Goal: Task Accomplishment & Management: Complete application form

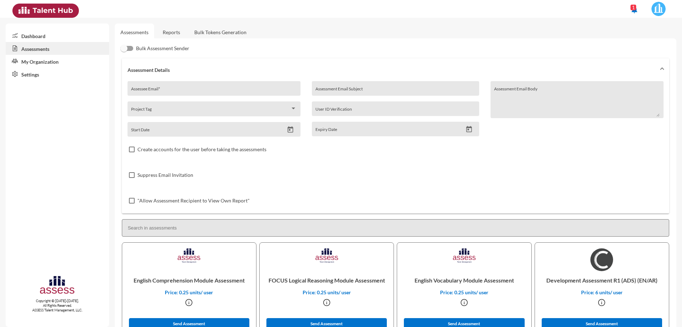
click at [175, 35] on link "Reports" at bounding box center [171, 31] width 29 height 17
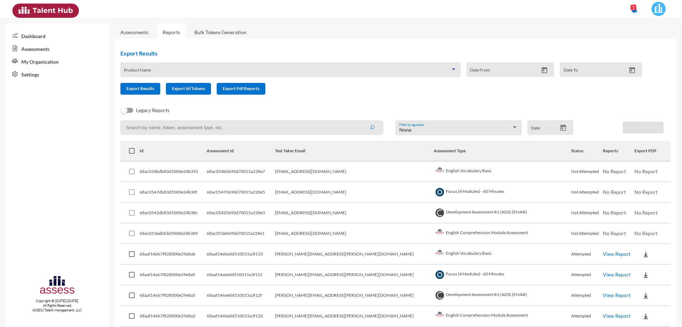
click at [452, 69] on div at bounding box center [454, 69] width 4 height 2
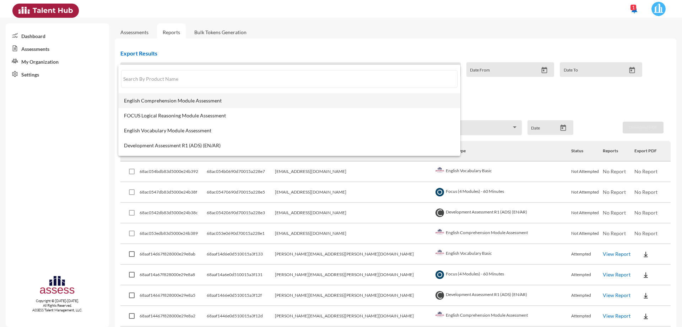
click at [199, 102] on span "English Comprehension Module Assessment" at bounding box center [289, 101] width 331 height 6
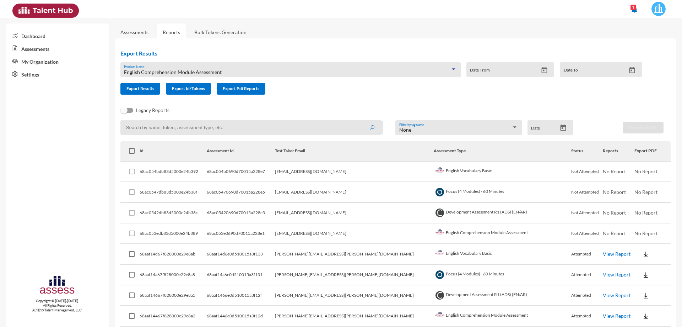
click at [543, 71] on icon "Open calendar" at bounding box center [544, 69] width 7 height 7
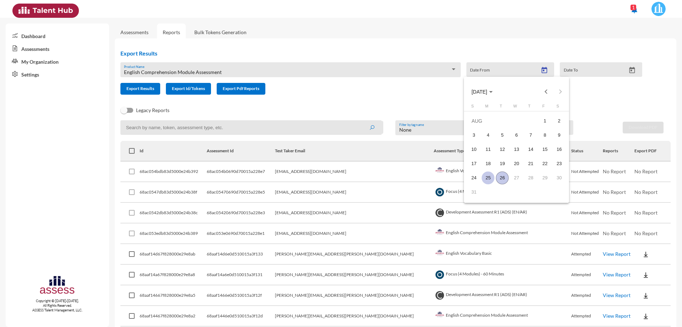
click at [488, 178] on div "25" at bounding box center [488, 177] width 13 height 13
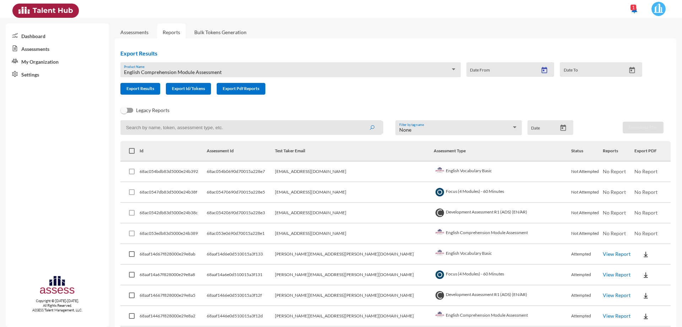
type input "[DATE]"
click at [629, 71] on icon "Open calendar" at bounding box center [632, 69] width 7 height 7
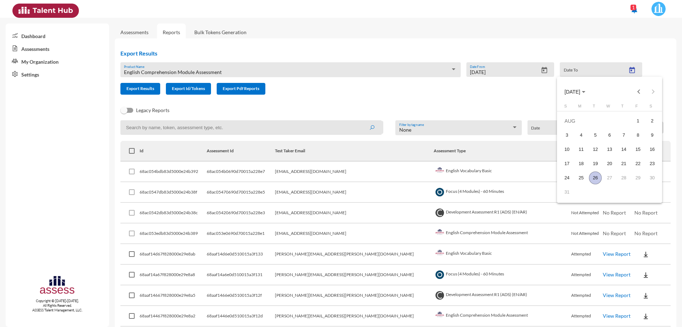
click at [595, 178] on div "26" at bounding box center [595, 177] width 13 height 13
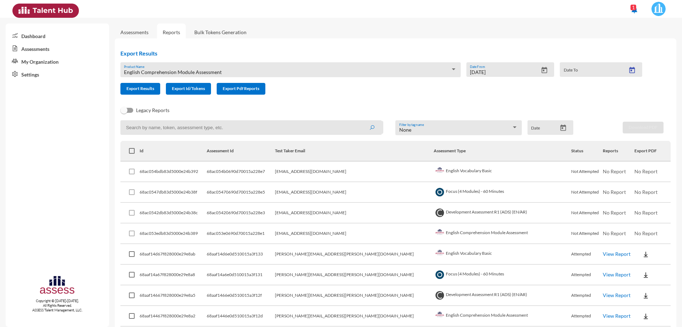
type input "[DATE]"
click at [147, 89] on span "Export Results" at bounding box center [141, 88] width 28 height 5
click at [454, 69] on div at bounding box center [454, 69] width 6 height 6
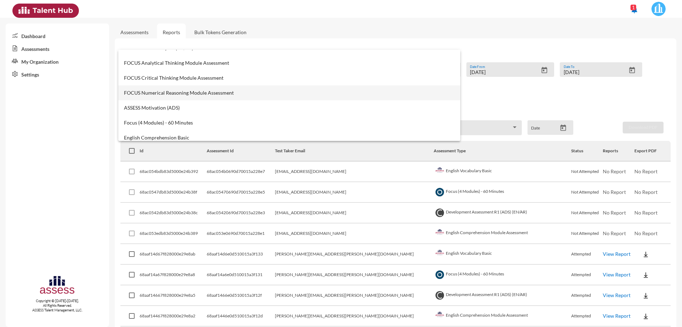
scroll to position [178, 0]
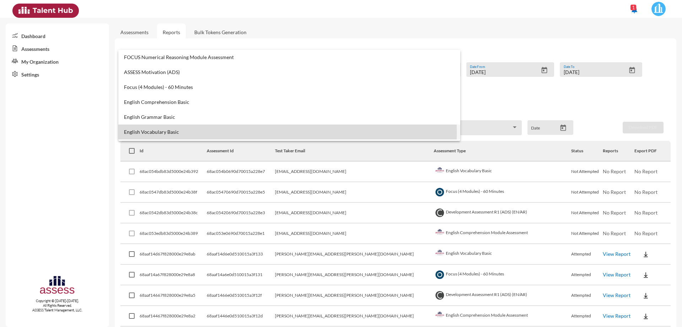
click at [182, 133] on span "English Vocabulary Basic" at bounding box center [289, 132] width 331 height 6
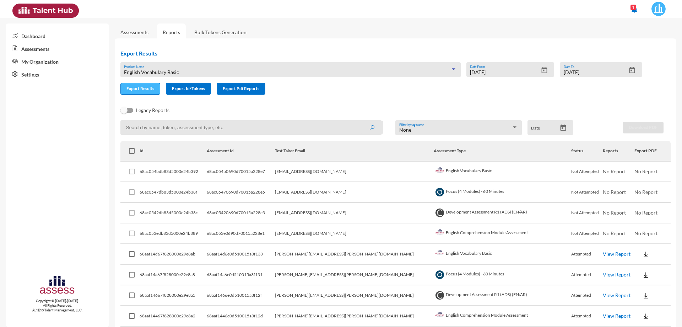
click at [148, 89] on span "Export Results" at bounding box center [141, 88] width 28 height 5
click at [459, 47] on div "Export Results English Vocabulary Basic Product Name [DATE] Date From [DATE] Da…" at bounding box center [384, 72] width 539 height 56
click at [542, 72] on icon "Open calendar" at bounding box center [544, 69] width 7 height 7
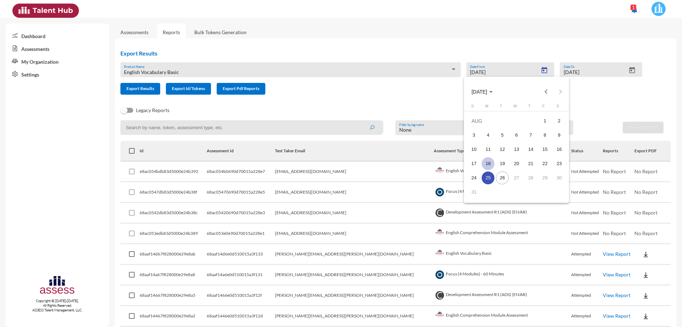
click at [487, 162] on div "18" at bounding box center [488, 163] width 13 height 13
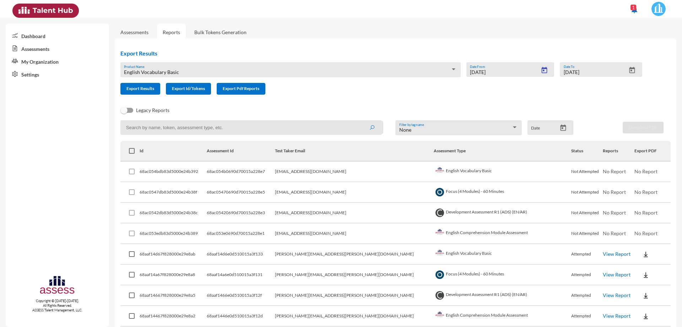
type input "[DATE]"
click at [148, 88] on span "Export Results" at bounding box center [141, 88] width 28 height 5
click at [498, 192] on td "Focus (4 Modules) - 60 Minutes" at bounding box center [503, 192] width 138 height 21
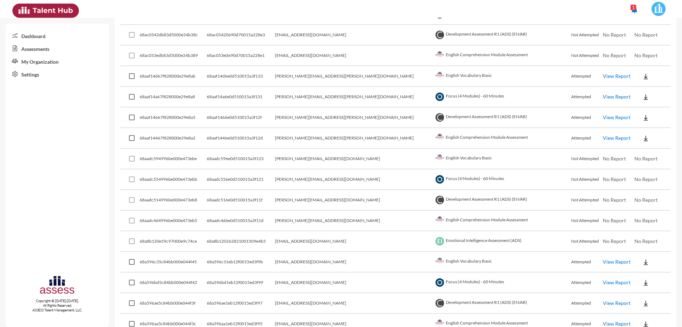
click at [512, 56] on td "English Comprehension Module Assessment" at bounding box center [503, 55] width 138 height 21
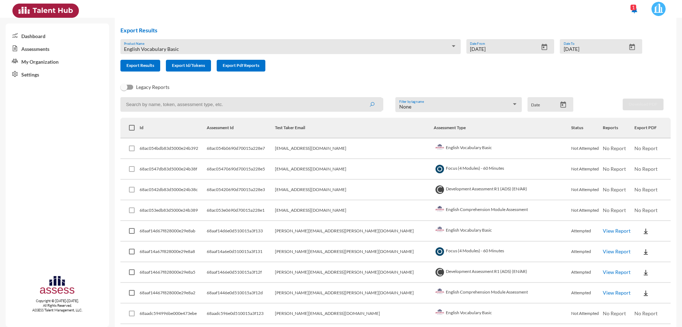
scroll to position [0, 0]
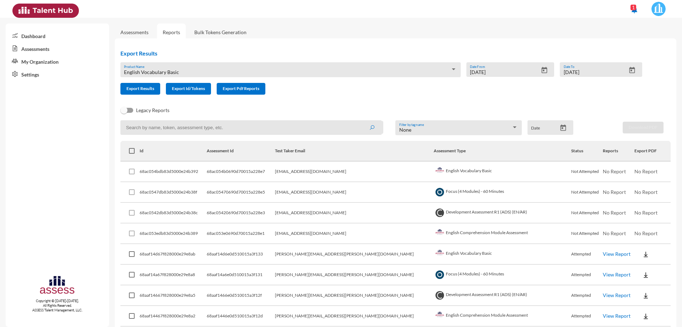
click at [372, 176] on td "[EMAIL_ADDRESS][DOMAIN_NAME]" at bounding box center [354, 171] width 159 height 21
click at [346, 211] on td "[EMAIL_ADDRESS][DOMAIN_NAME]" at bounding box center [354, 213] width 159 height 21
click at [451, 68] on div at bounding box center [454, 69] width 6 height 6
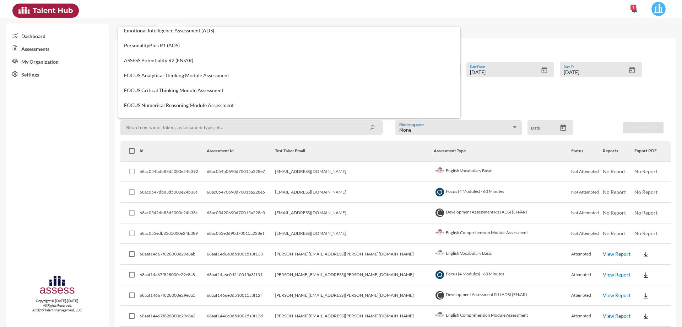
scroll to position [142, 0]
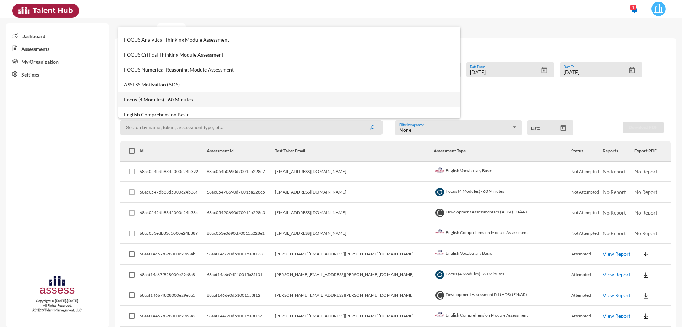
click at [191, 98] on span "Focus (4 Modules) - 60 Minutes" at bounding box center [289, 100] width 331 height 6
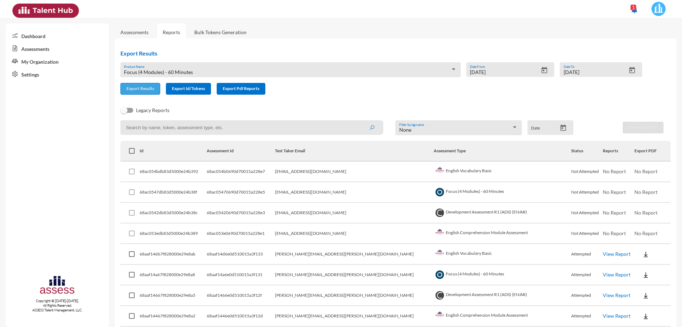
click at [152, 90] on span "Export Results" at bounding box center [141, 88] width 28 height 5
click at [475, 98] on div "Export Results Focus (4 Modules) - 60 Minutes Product Name [DATE] Date From [DA…" at bounding box center [384, 72] width 539 height 56
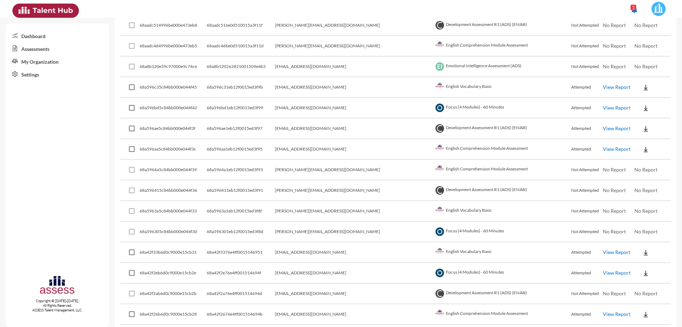
scroll to position [355, 0]
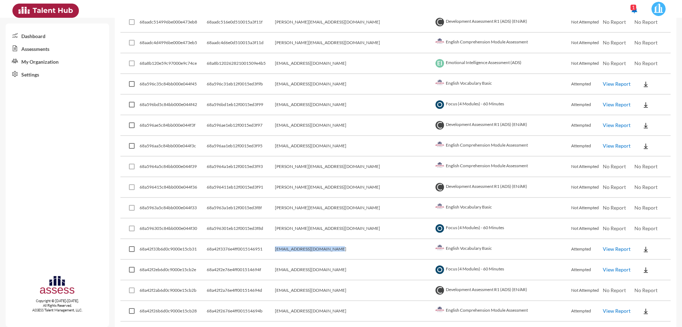
drag, startPoint x: 372, startPoint y: 251, endPoint x: 306, endPoint y: 250, distance: 66.5
click at [306, 250] on tr "68a42f33b6d0c9000e15cb31 68a42f3376e4ff0015146951 [EMAIL_ADDRESS][DOMAIN_NAME] …" at bounding box center [395, 249] width 551 height 21
copy tr "[EMAIL_ADDRESS][DOMAIN_NAME]"
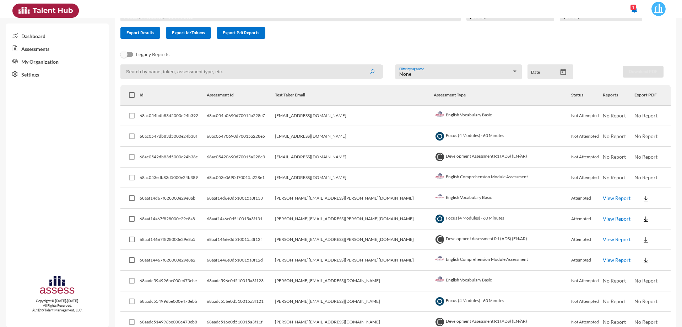
scroll to position [0, 0]
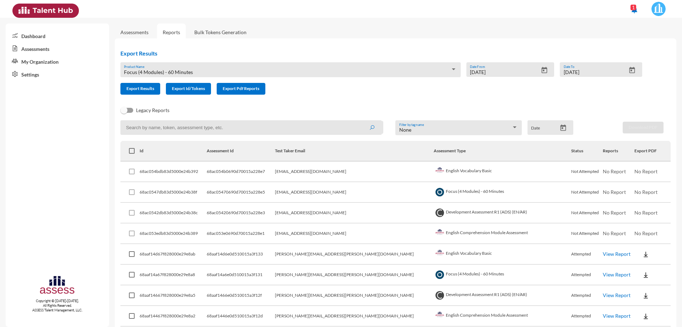
click at [137, 26] on link "Assessments" at bounding box center [134, 31] width 39 height 17
click at [138, 31] on link "Assessments" at bounding box center [134, 32] width 28 height 6
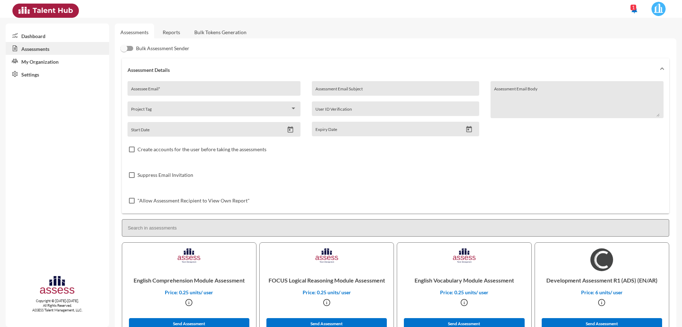
click at [171, 87] on div "Assessee Email *" at bounding box center [214, 90] width 166 height 11
paste input "[EMAIL_ADDRESS][DOMAIN_NAME]"
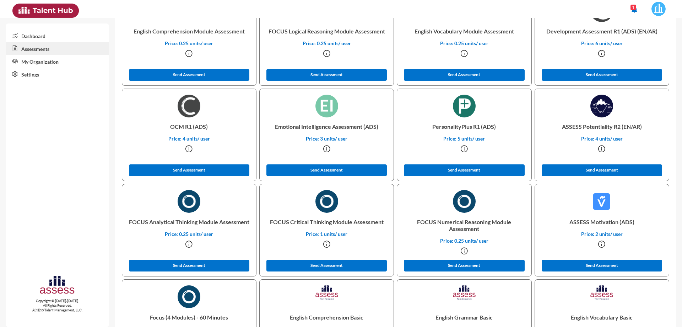
scroll to position [213, 0]
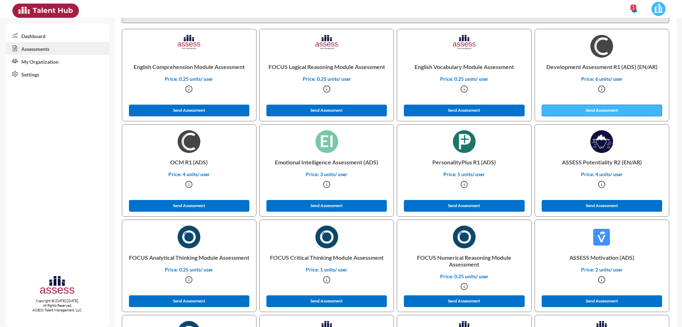
type input "[EMAIL_ADDRESS][DOMAIN_NAME]"
click at [583, 109] on button "Send Assessment" at bounding box center [602, 110] width 121 height 12
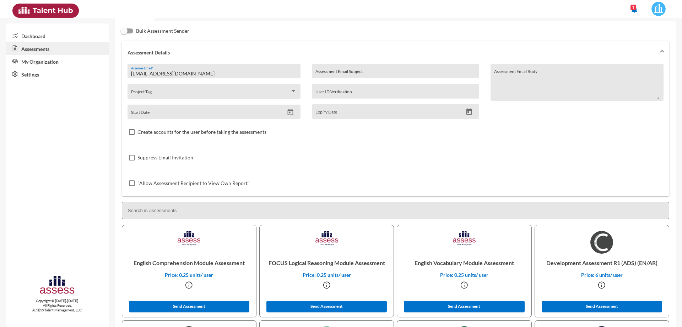
scroll to position [0, 0]
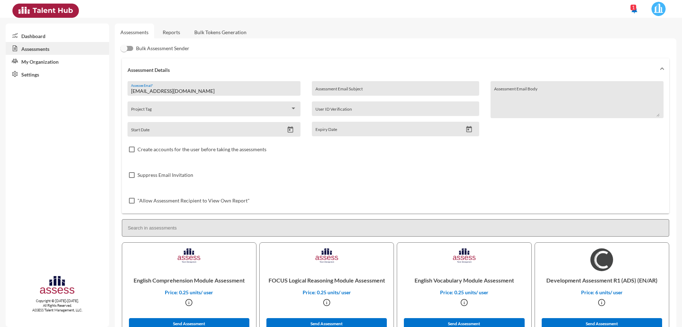
click at [170, 36] on link "Reports" at bounding box center [171, 31] width 29 height 17
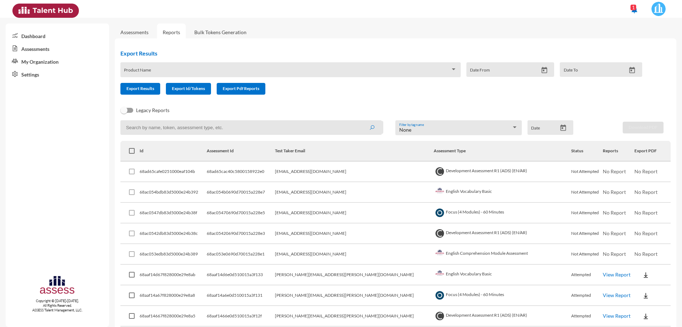
click at [385, 101] on div "Export Results Product Name Date From Date To Export Results Export Id/Tokens E…" at bounding box center [384, 75] width 551 height 62
